Goal: Task Accomplishment & Management: Complete application form

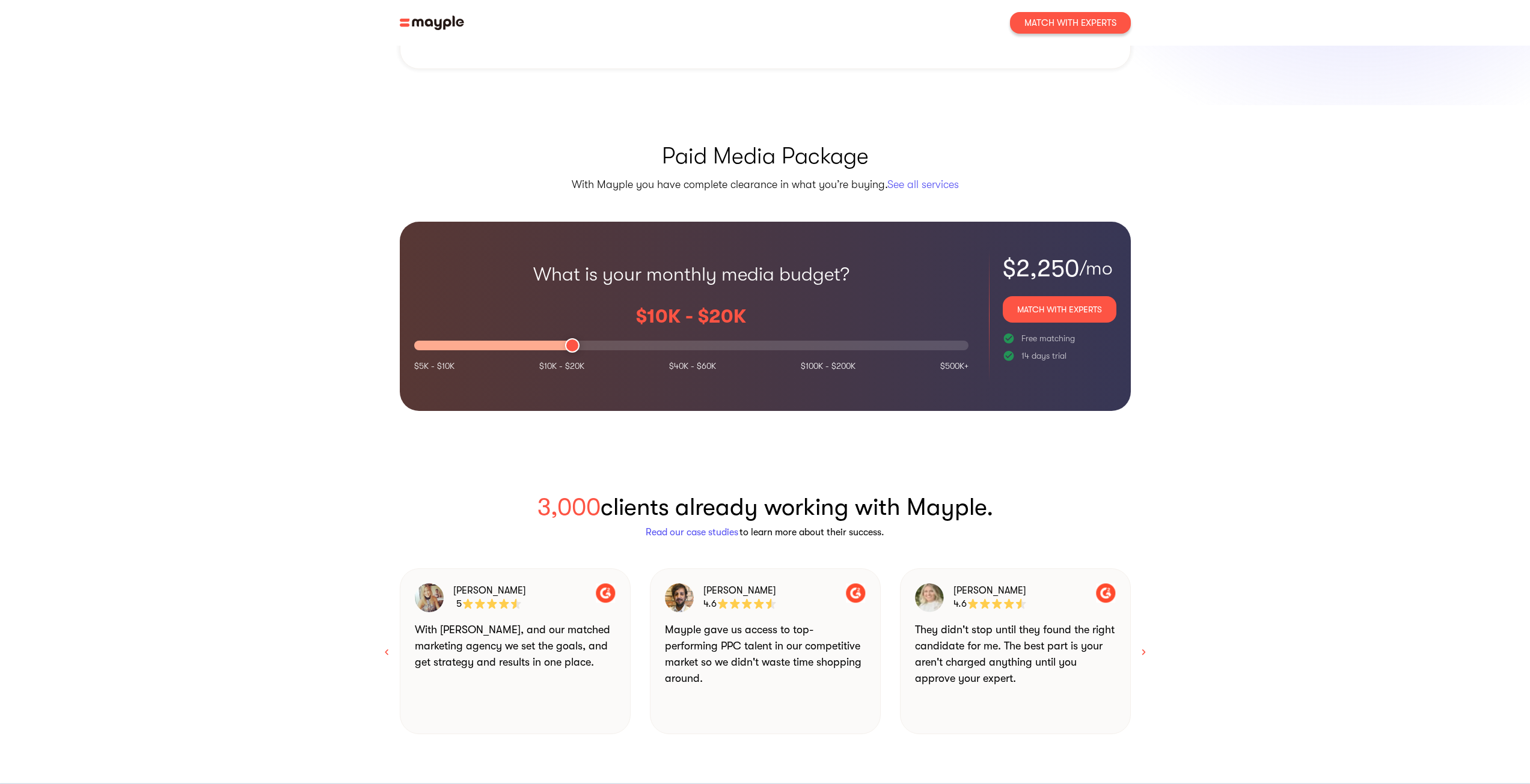
scroll to position [962, 0]
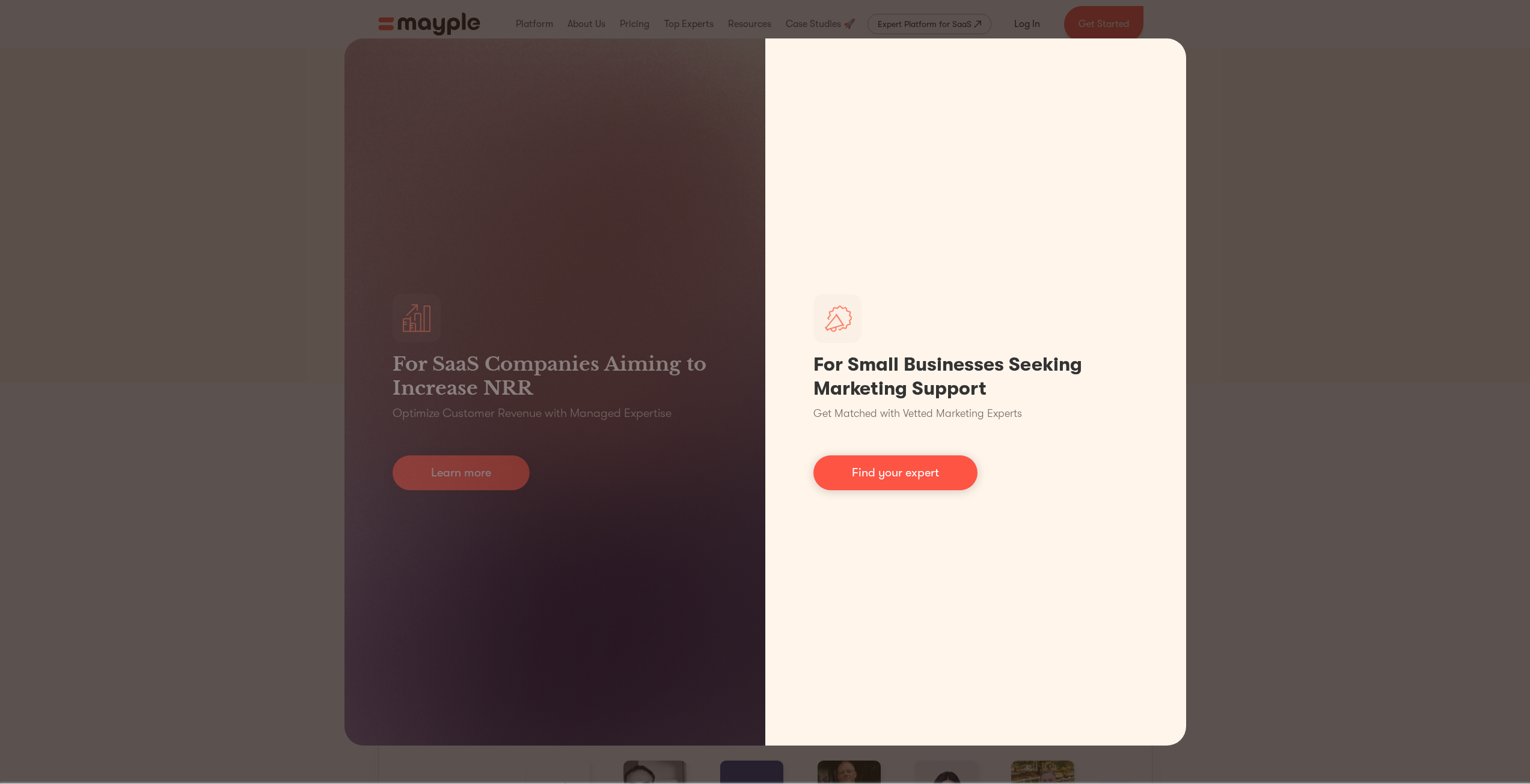
drag, startPoint x: 896, startPoint y: 465, endPoint x: 886, endPoint y: 465, distance: 10.0
click at [894, 465] on link "Find your expert" at bounding box center [896, 472] width 164 height 35
